Goal: Communication & Community: Answer question/provide support

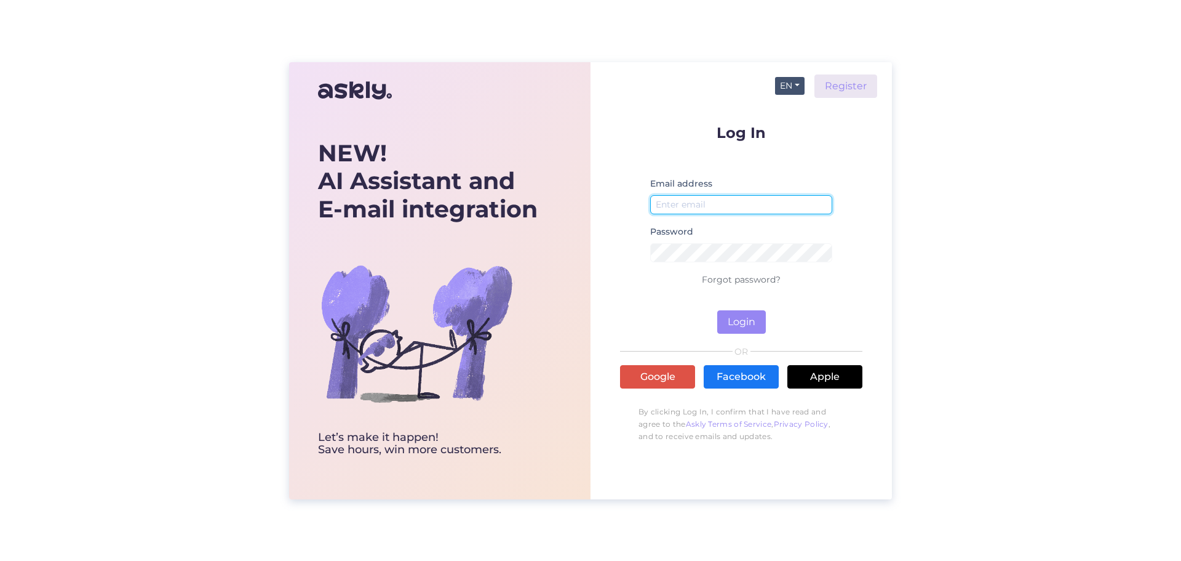
type input "[EMAIL_ADDRESS][DOMAIN_NAME]"
click at [797, 82] on button "EN" at bounding box center [790, 86] width 30 height 18
drag, startPoint x: 796, startPoint y: 109, endPoint x: 802, endPoint y: 134, distance: 25.5
click at [796, 109] on link "ET" at bounding box center [784, 111] width 42 height 20
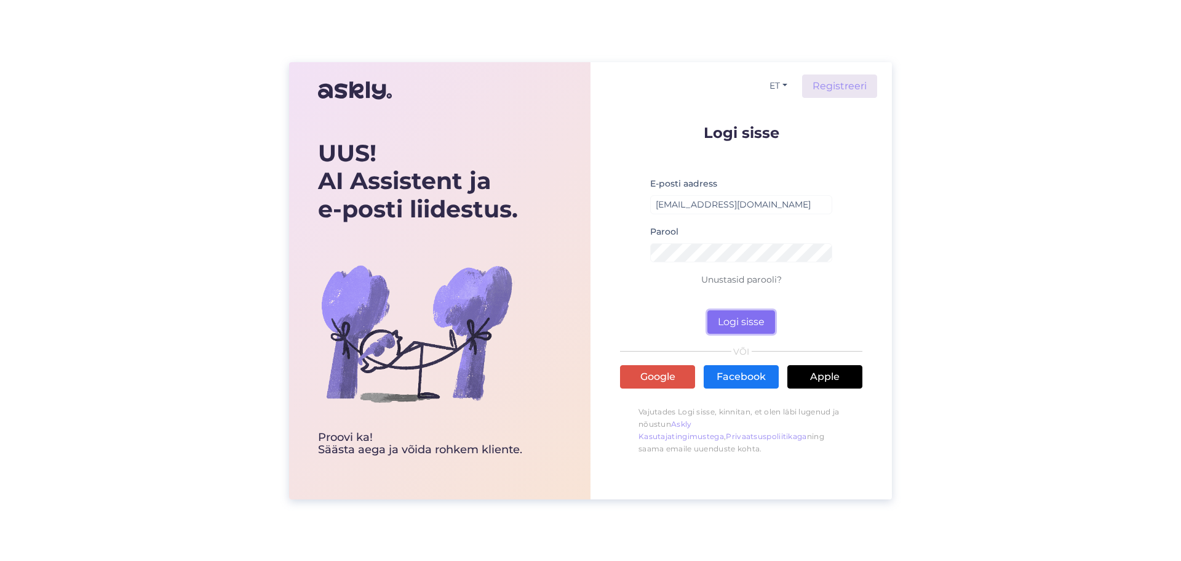
click at [754, 323] on button "Logi sisse" at bounding box center [742, 321] width 68 height 23
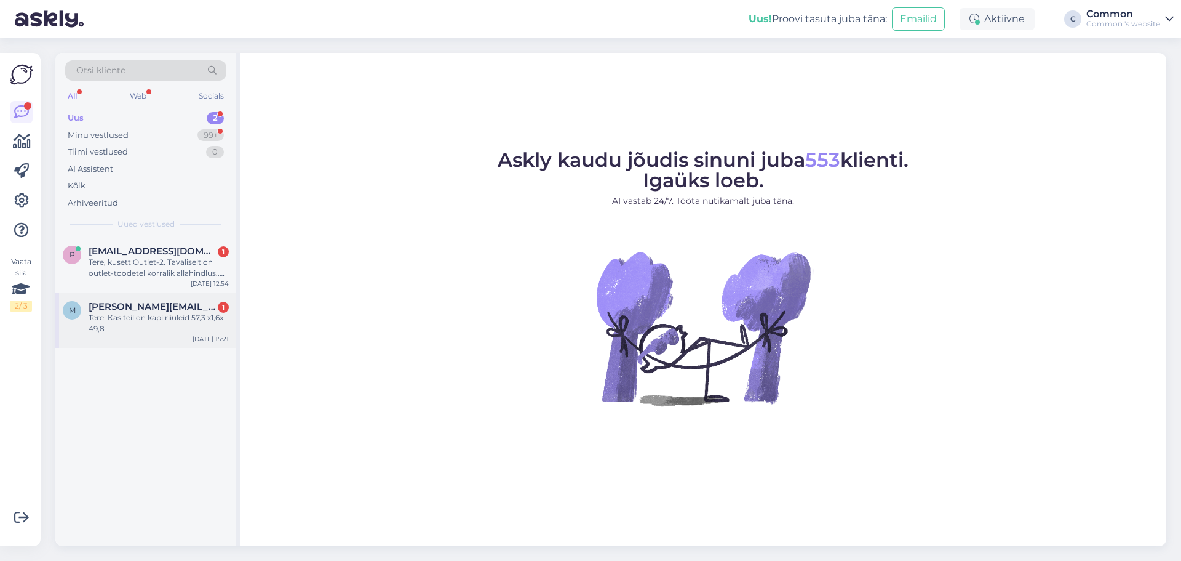
click at [141, 325] on div "Tere. Kas teil on kapi riiuleid 57,3 x1,6x 49,8" at bounding box center [159, 323] width 140 height 22
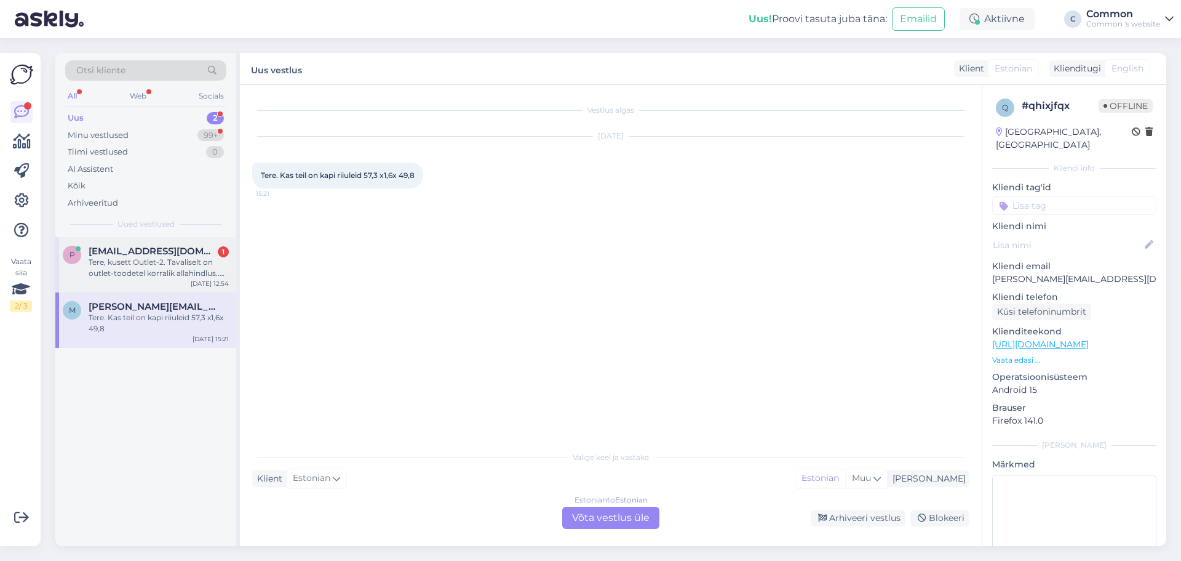
click at [141, 255] on span "[EMAIL_ADDRESS][DOMAIN_NAME]" at bounding box center [153, 250] width 128 height 11
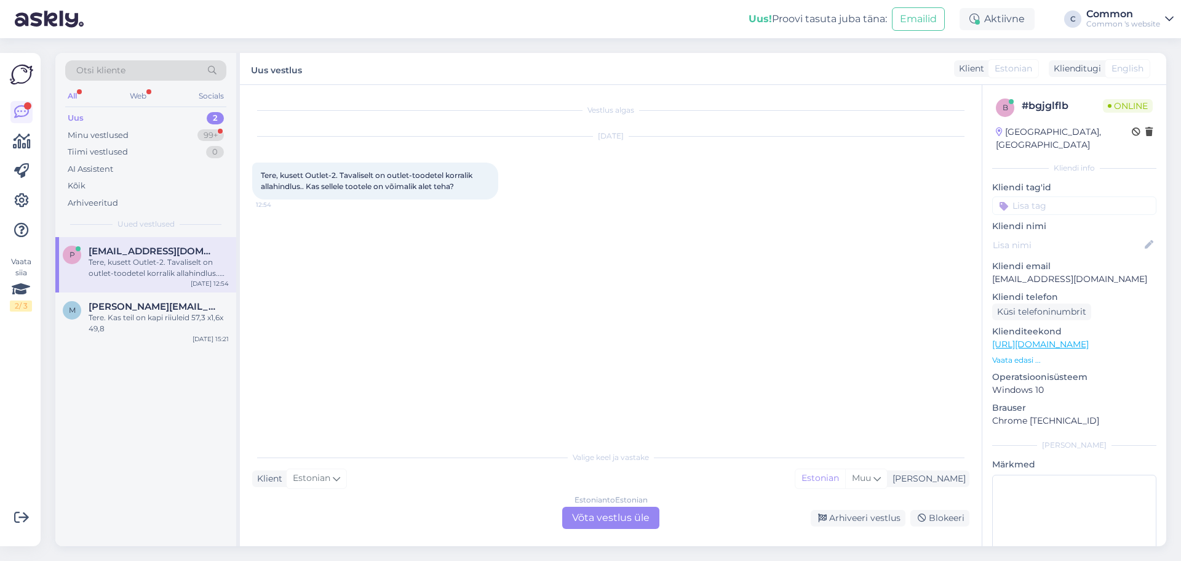
click at [614, 517] on div "Estonian to Estonian Võta vestlus üle" at bounding box center [610, 517] width 97 height 22
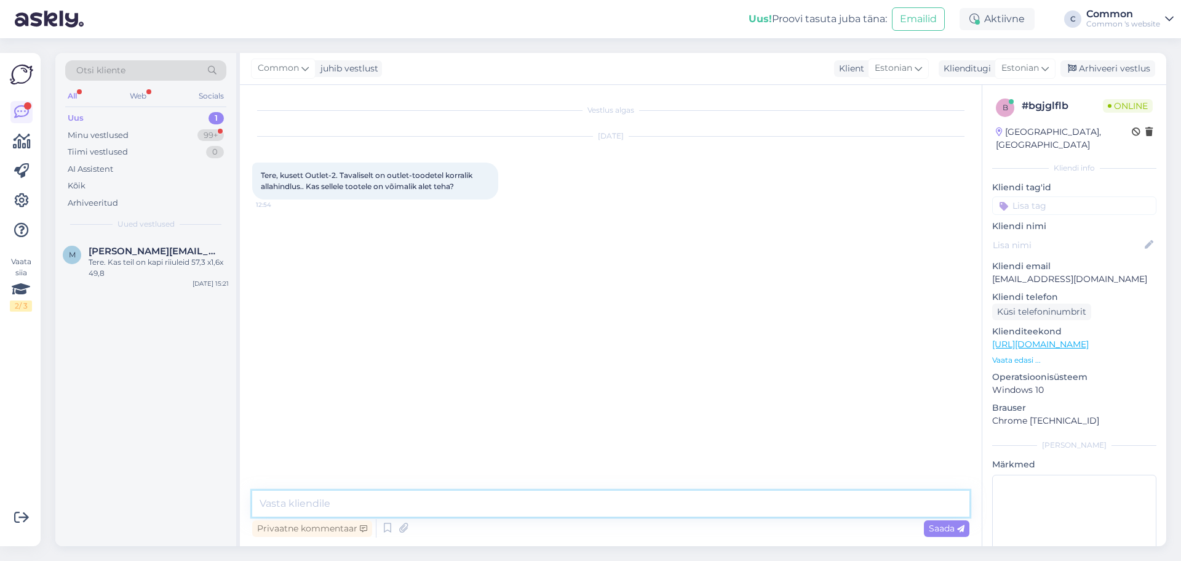
click at [495, 504] on textarea at bounding box center [610, 503] width 717 height 26
click at [462, 505] on textarea "Tere, sellel ongi juba suur soodustus" at bounding box center [610, 503] width 717 height 26
drag, startPoint x: 462, startPoint y: 505, endPoint x: 303, endPoint y: 515, distance: 159.7
click at [303, 515] on textarea "Tere, sellel ongi juba suur soodustus" at bounding box center [610, 503] width 717 height 26
type textarea "Tere, see toode ongi juba suure soodusega."
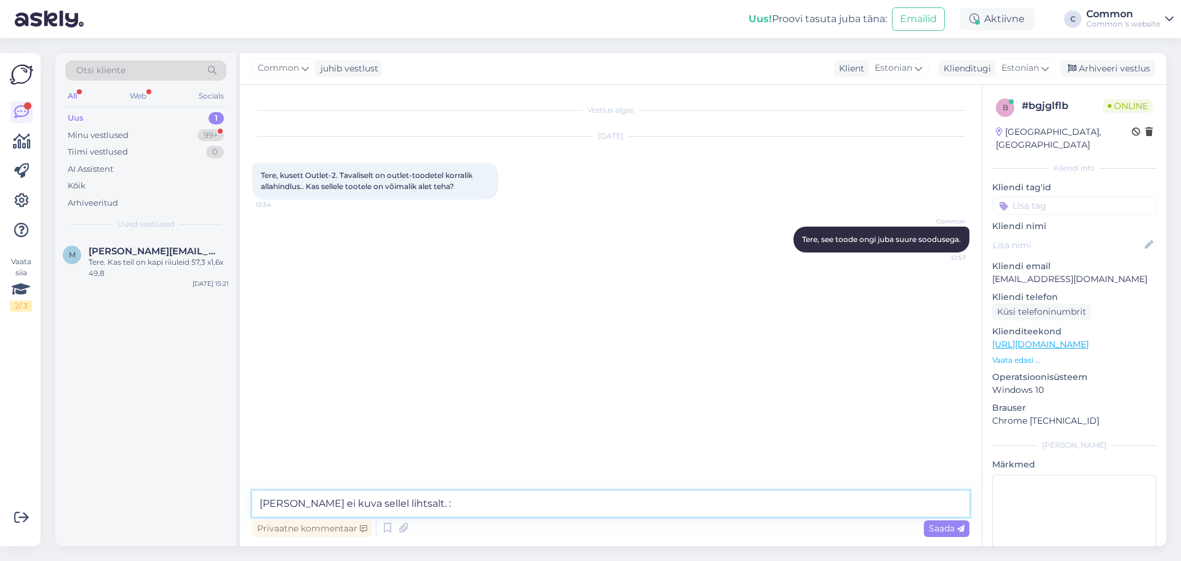
type textarea "[PERSON_NAME] ei kuva sellel lihtsalt. :)"
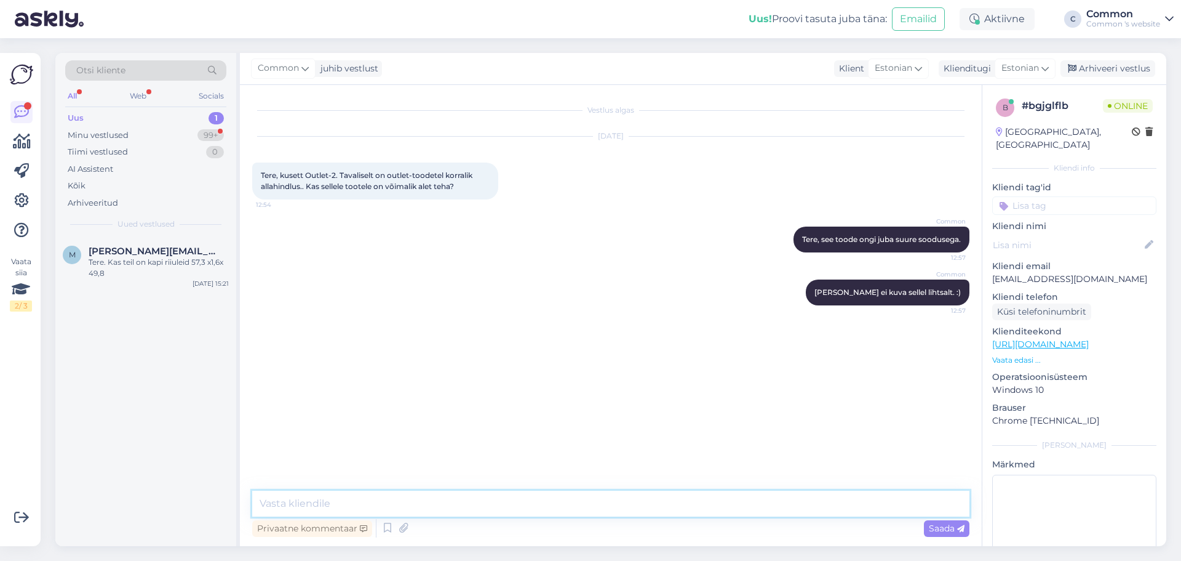
click at [428, 501] on textarea at bounding box center [610, 503] width 717 height 26
click at [474, 498] on textarea at bounding box center [610, 503] width 717 height 26
type textarea "Rohkem kahjuks sellest hinnast alla ei saa tulla."
type textarea "K"
